Goal: Find specific page/section: Find specific page/section

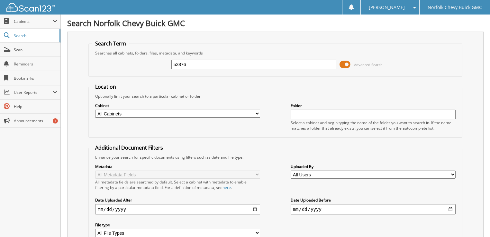
type input "53876"
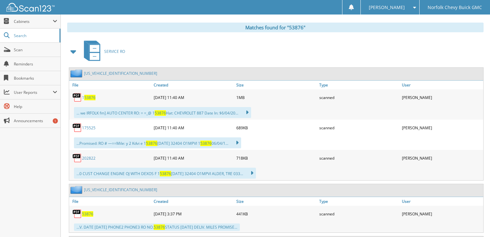
scroll to position [309, 0]
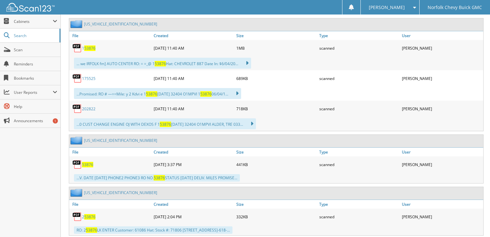
click at [85, 162] on span "53876" at bounding box center [87, 164] width 11 height 5
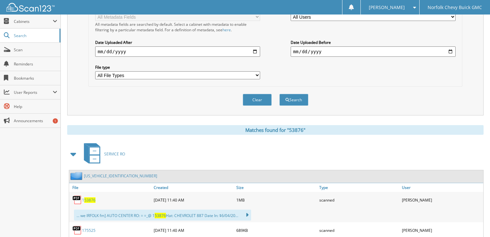
scroll to position [0, 0]
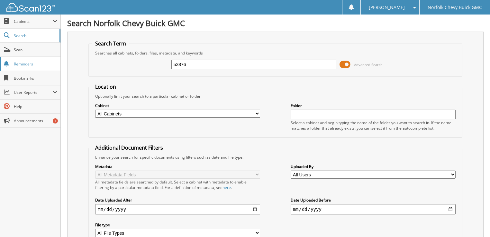
drag, startPoint x: 195, startPoint y: 63, endPoint x: 48, endPoint y: 57, distance: 146.9
paste input "3GNAXKEV4LS731129"
type input "3GNAXKEV4LS731129"
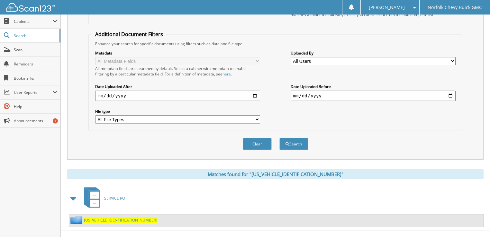
scroll to position [116, 0]
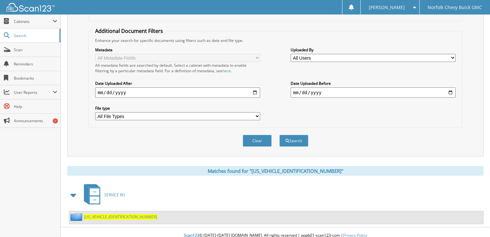
click at [114, 192] on span "SERVICE RO" at bounding box center [114, 194] width 21 height 5
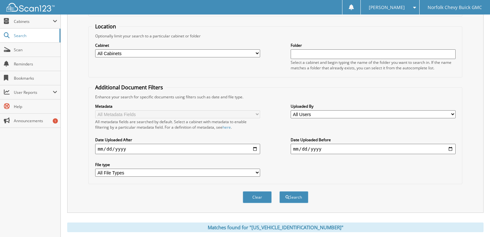
scroll to position [116, 0]
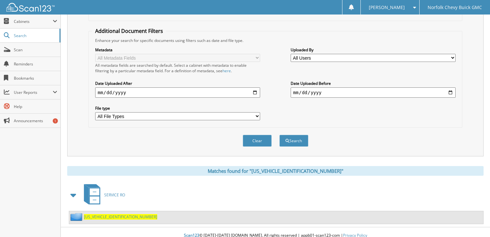
click at [106, 214] on span "3GNAXKEV4LS731129" at bounding box center [120, 216] width 73 height 5
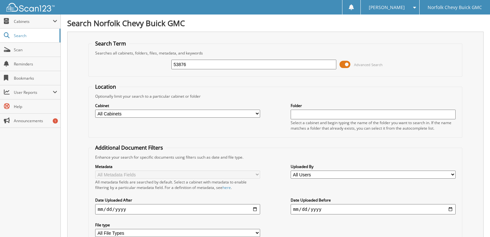
type input "53876"
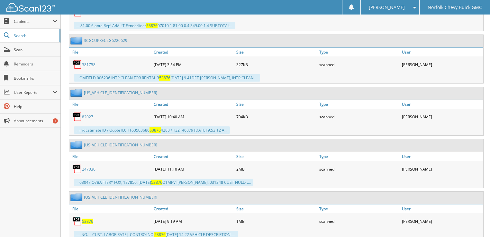
scroll to position [1006, 0]
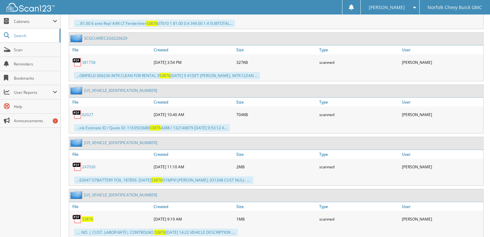
click at [88, 216] on span "53876" at bounding box center [87, 218] width 11 height 5
